Goal: Find specific page/section: Find specific page/section

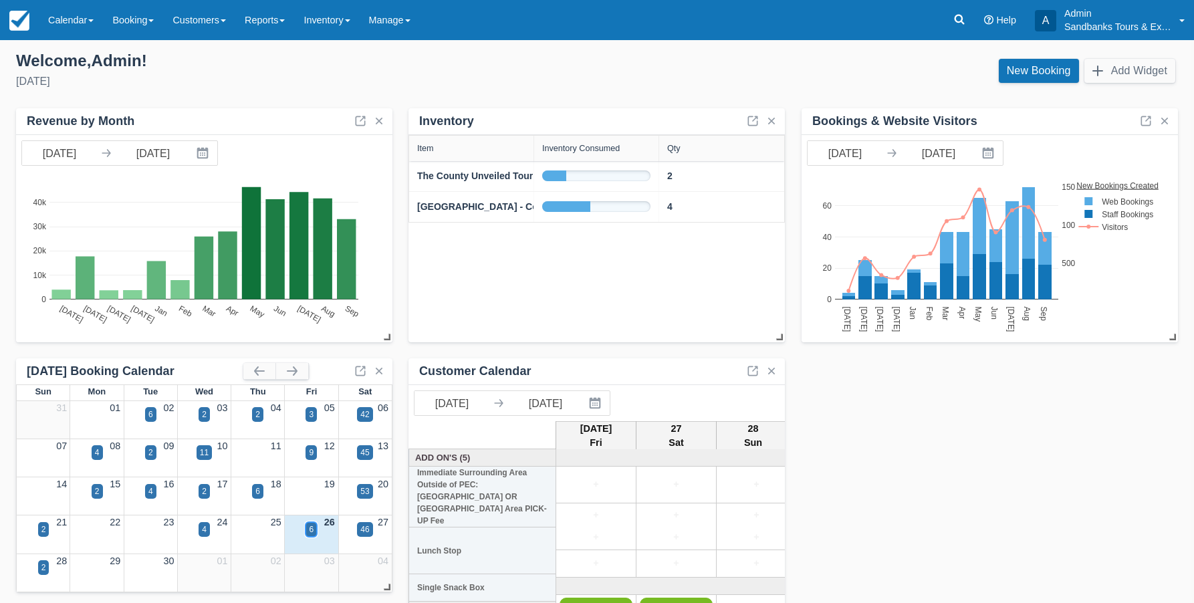
click at [312, 531] on div "6" at bounding box center [311, 529] width 5 height 12
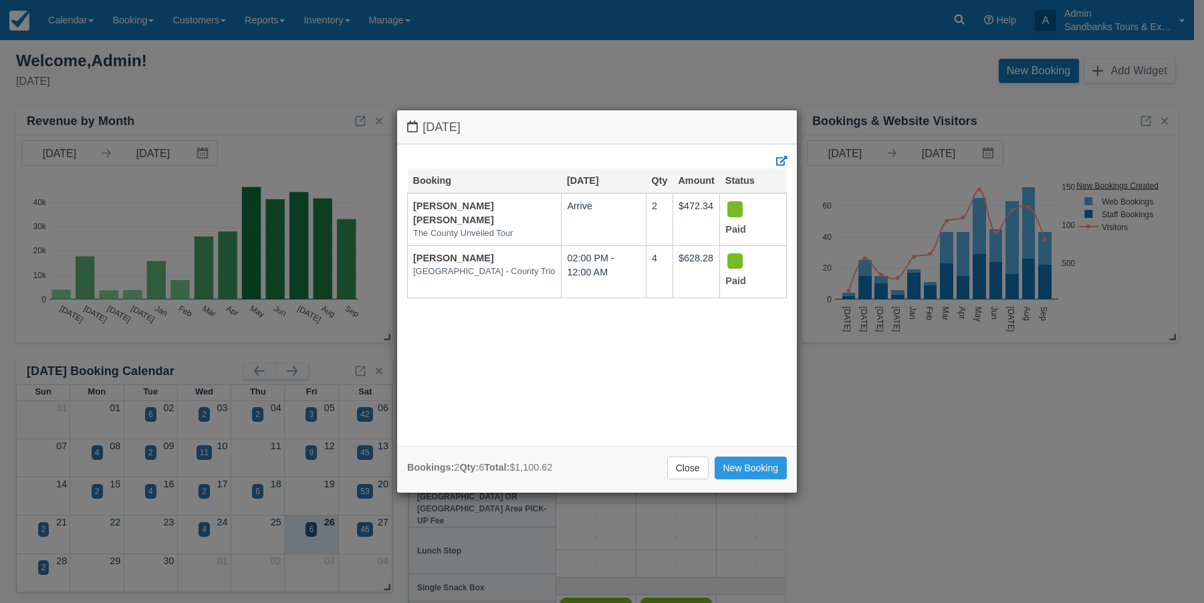
drag, startPoint x: 689, startPoint y: 465, endPoint x: 680, endPoint y: 451, distance: 15.9
click at [689, 464] on link "Close" at bounding box center [687, 468] width 41 height 23
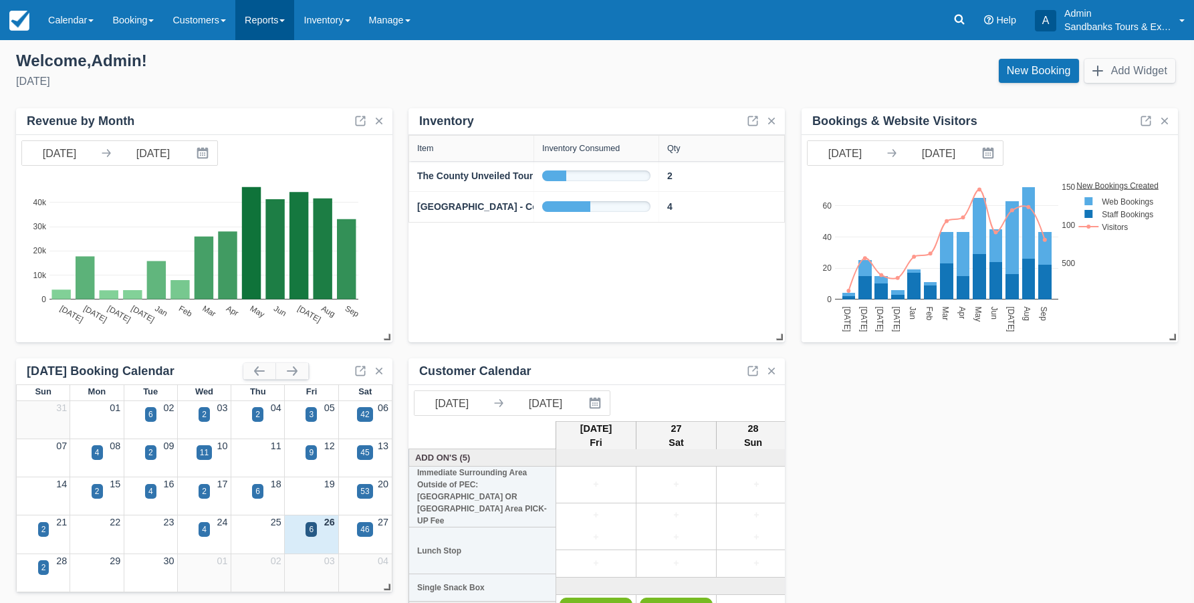
click at [283, 23] on link "Reports" at bounding box center [264, 20] width 59 height 40
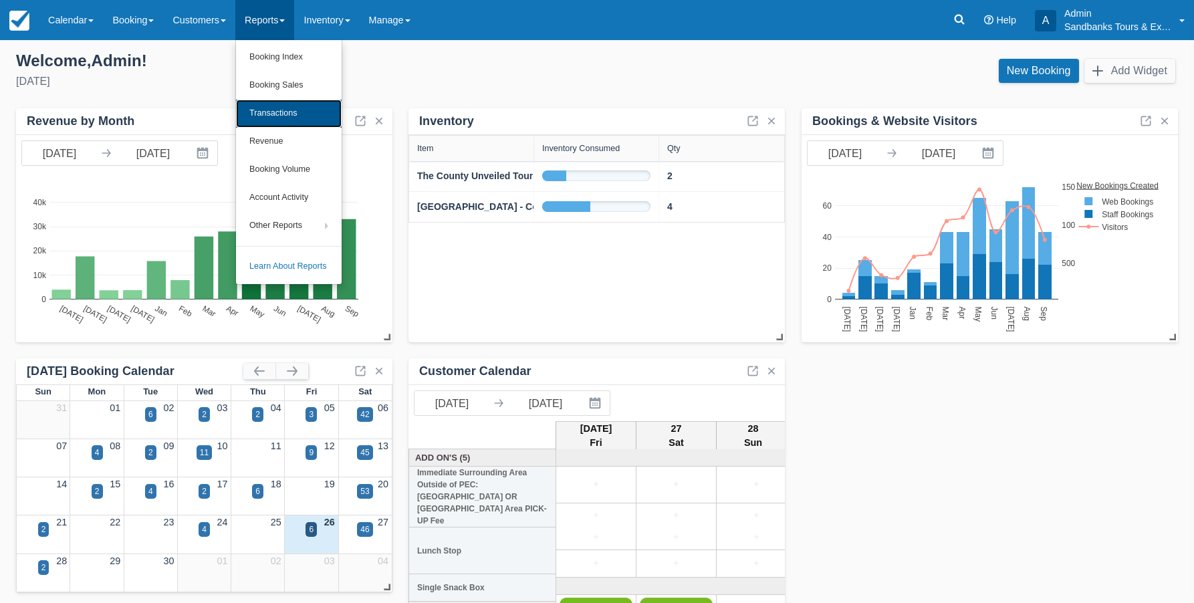
click at [304, 115] on link "Transactions" at bounding box center [289, 114] width 106 height 28
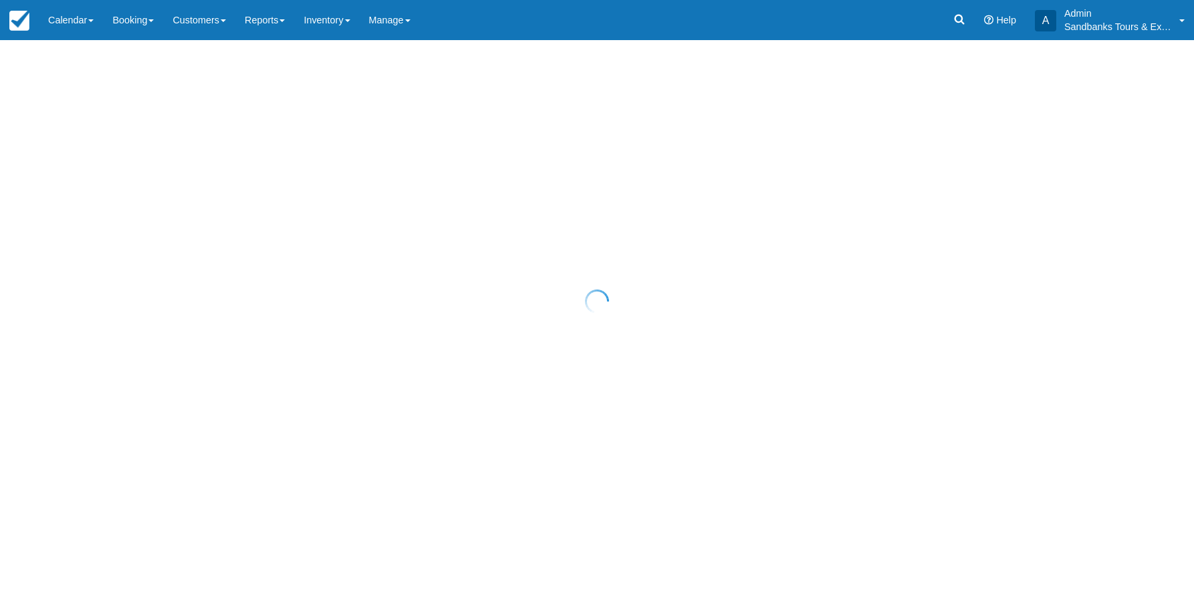
select select "10"
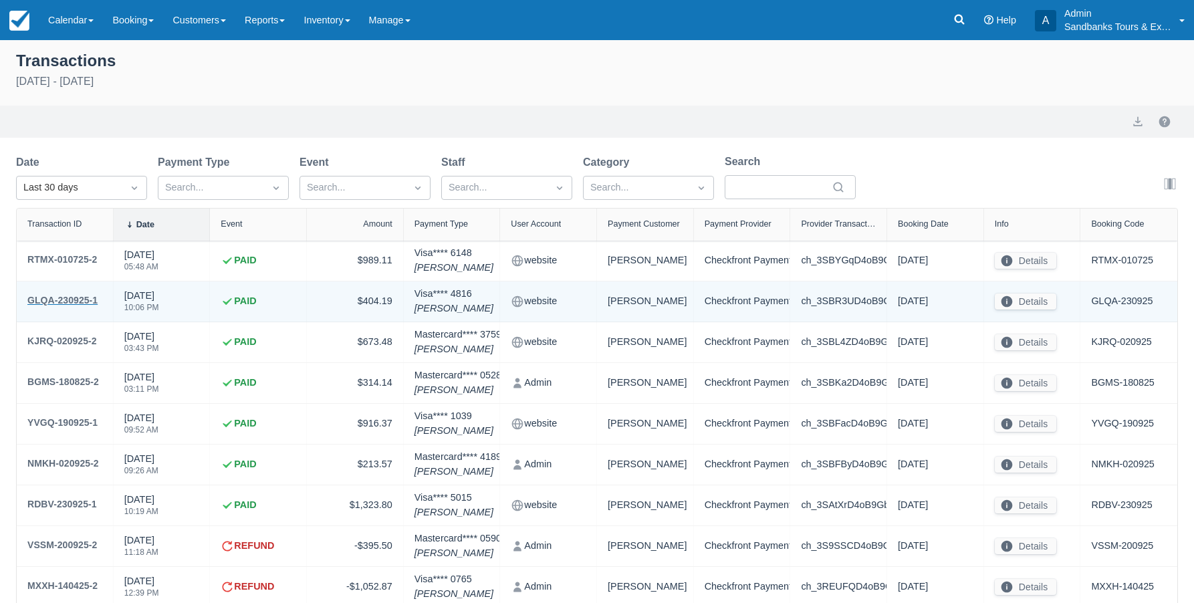
click at [76, 297] on div "GLQA-230925-1" at bounding box center [62, 300] width 70 height 16
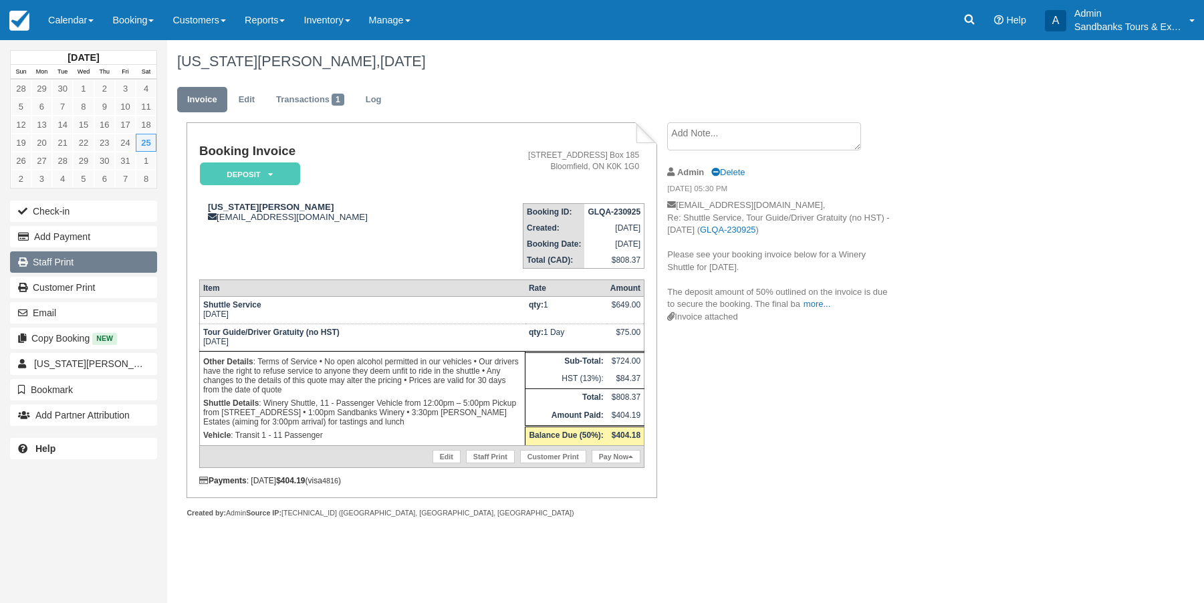
click at [57, 267] on link "Staff Print" at bounding box center [83, 261] width 147 height 21
click at [967, 25] on icon at bounding box center [969, 19] width 13 height 13
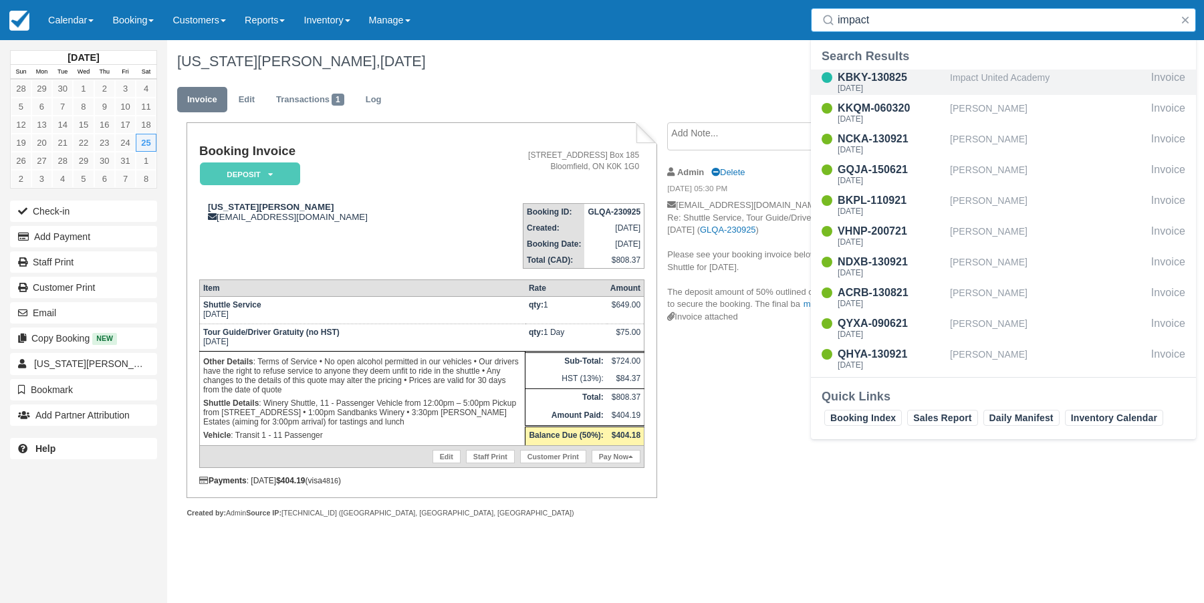
type input "impact"
click at [854, 79] on div "KBKY-130825" at bounding box center [891, 78] width 107 height 16
